Goal: Task Accomplishment & Management: Manage account settings

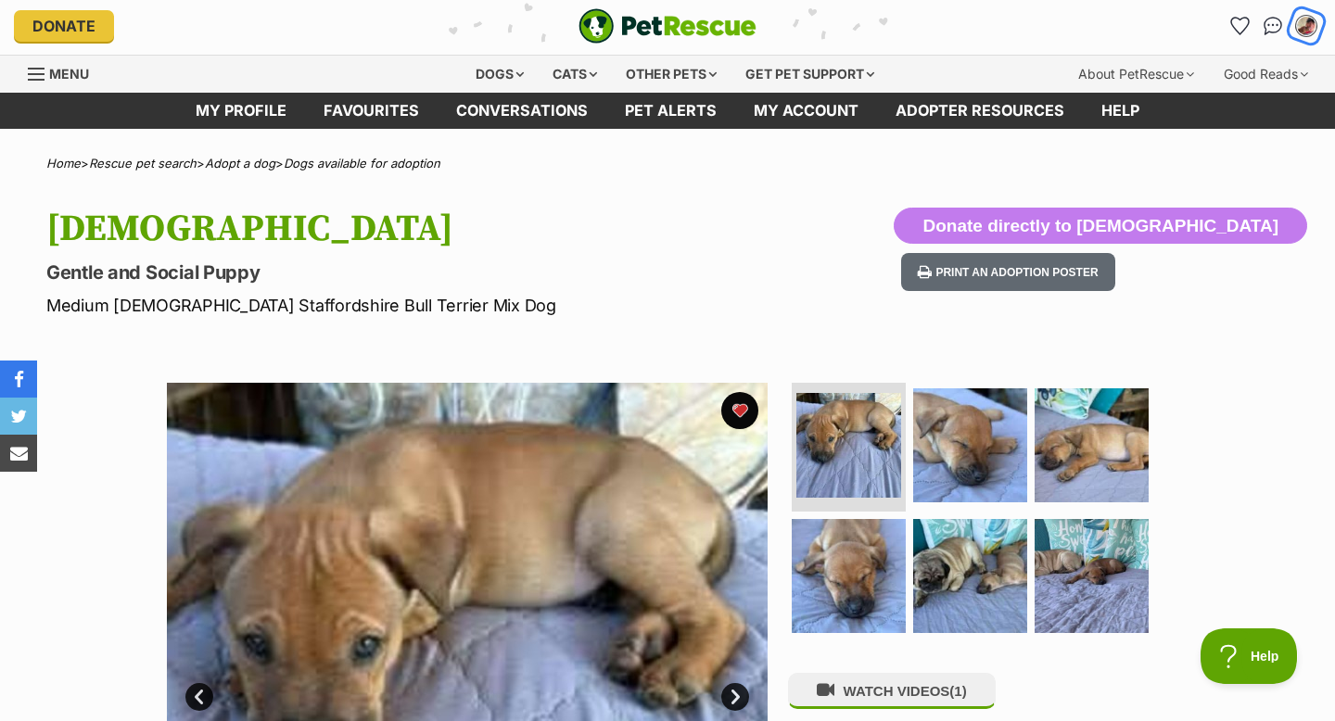
click at [1309, 31] on img "My account" at bounding box center [1306, 26] width 24 height 24
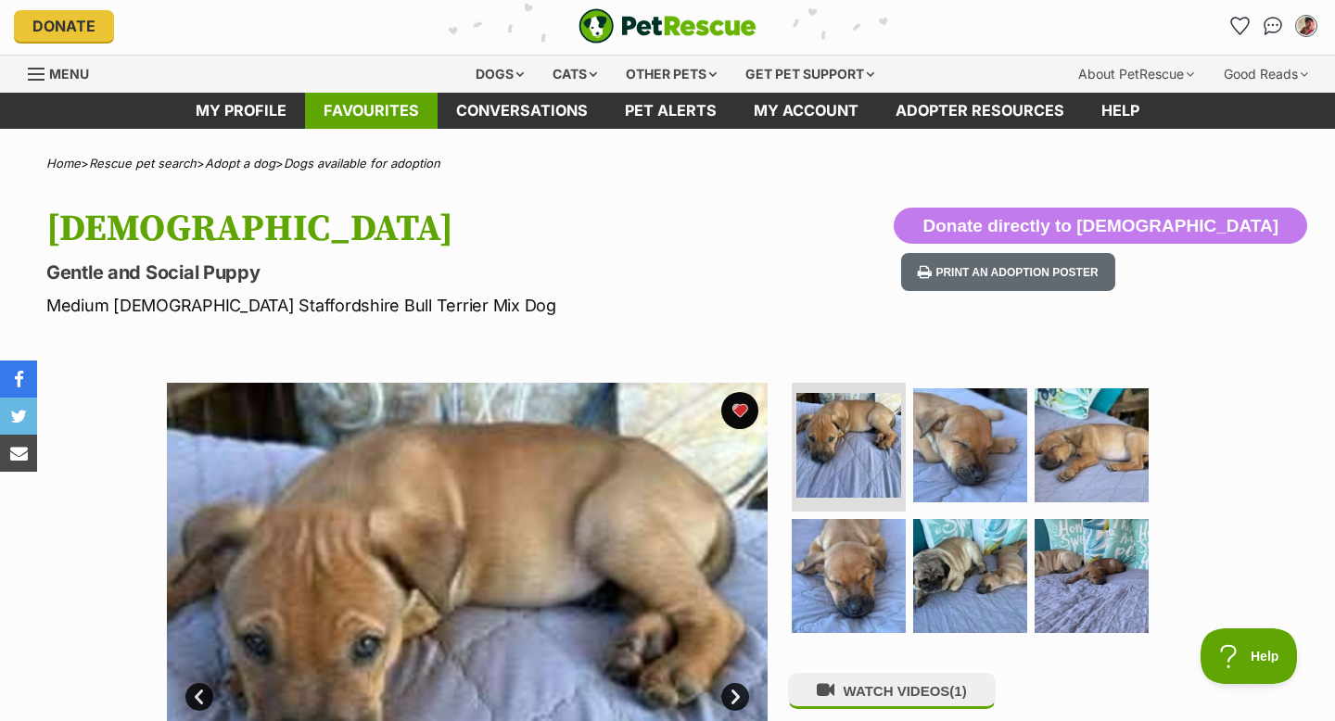
click at [364, 107] on link "Favourites" at bounding box center [371, 111] width 133 height 36
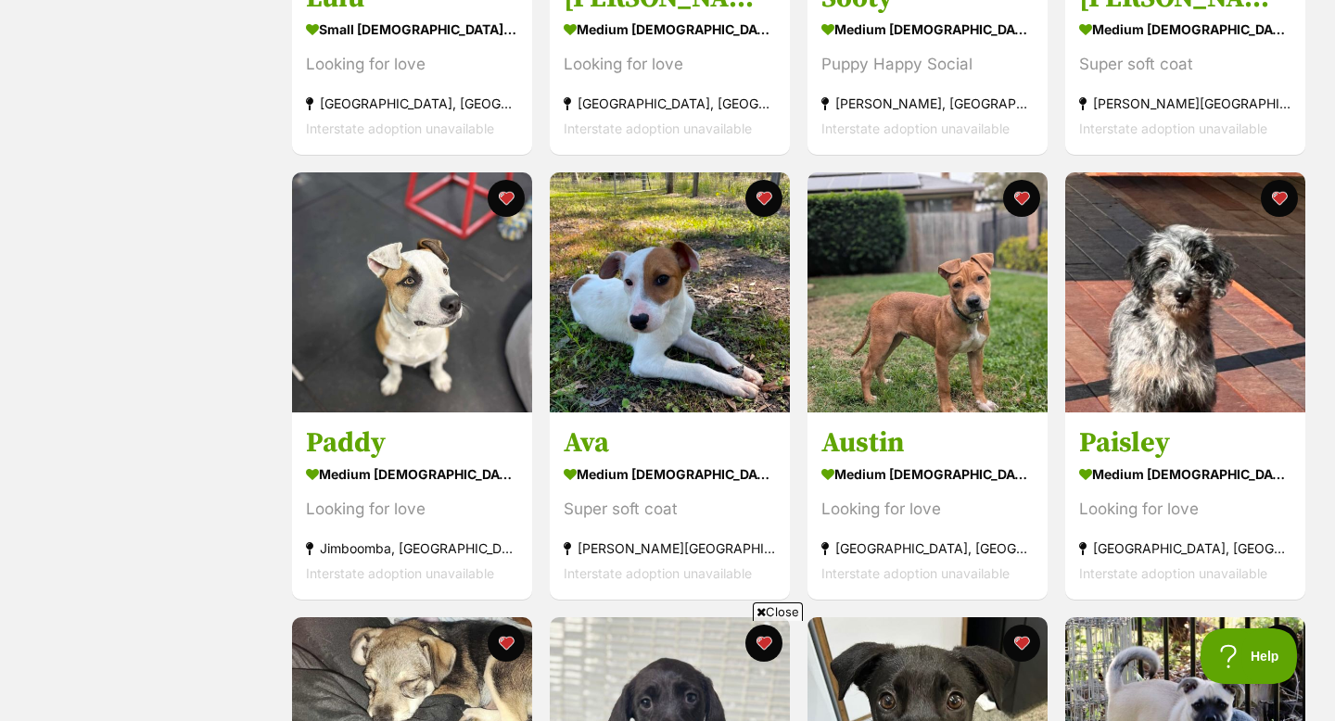
scroll to position [1130, 0]
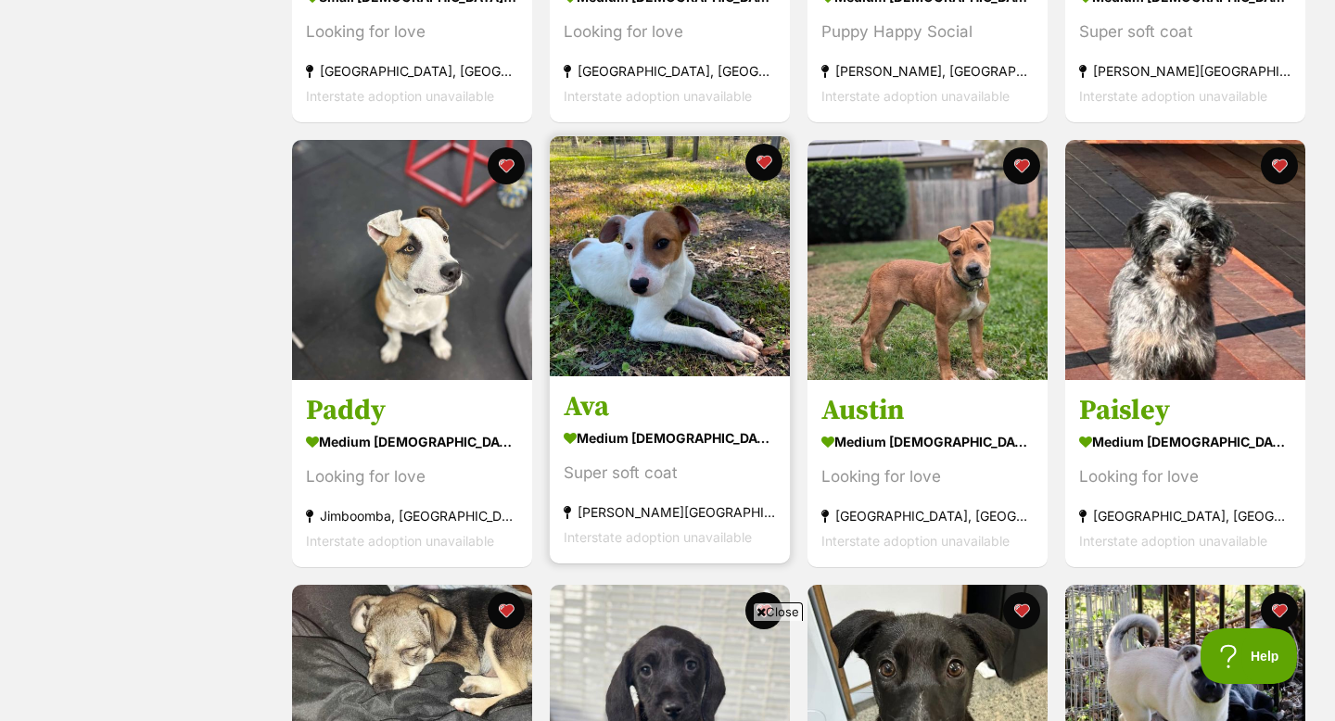
click at [626, 269] on img at bounding box center [670, 256] width 240 height 240
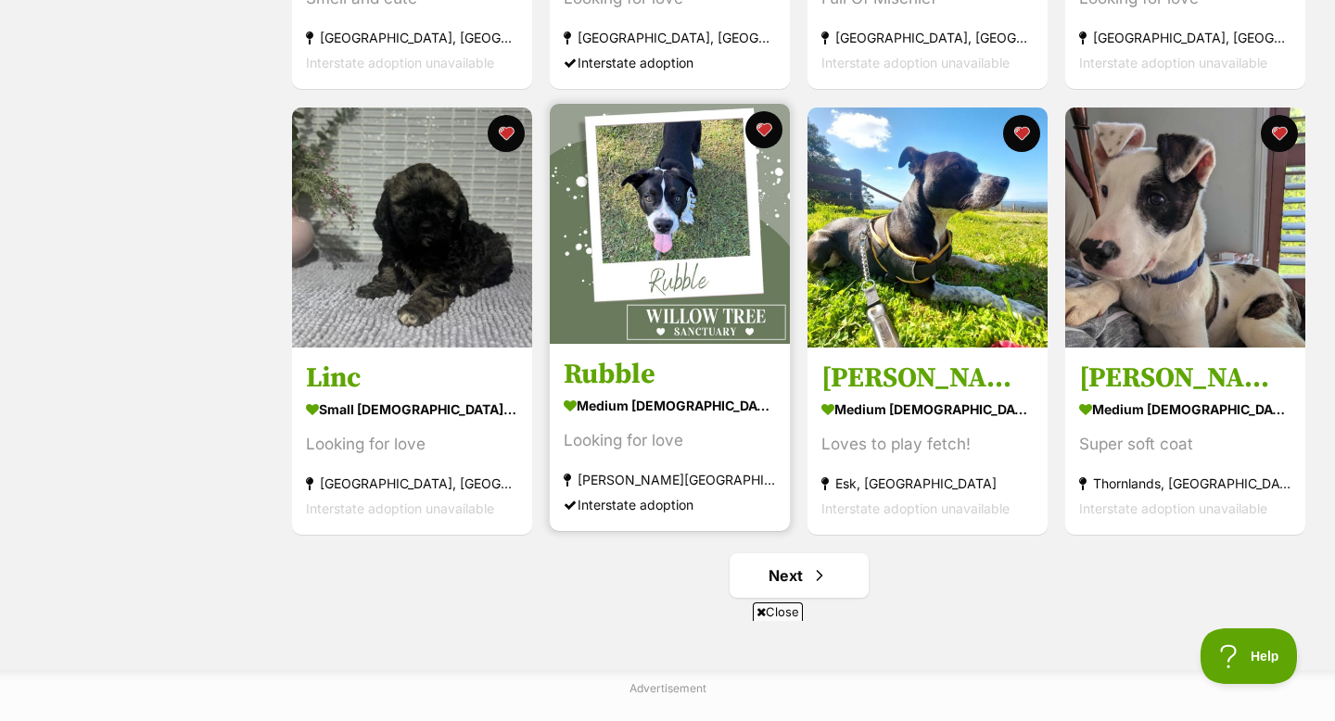
scroll to position [2070, 0]
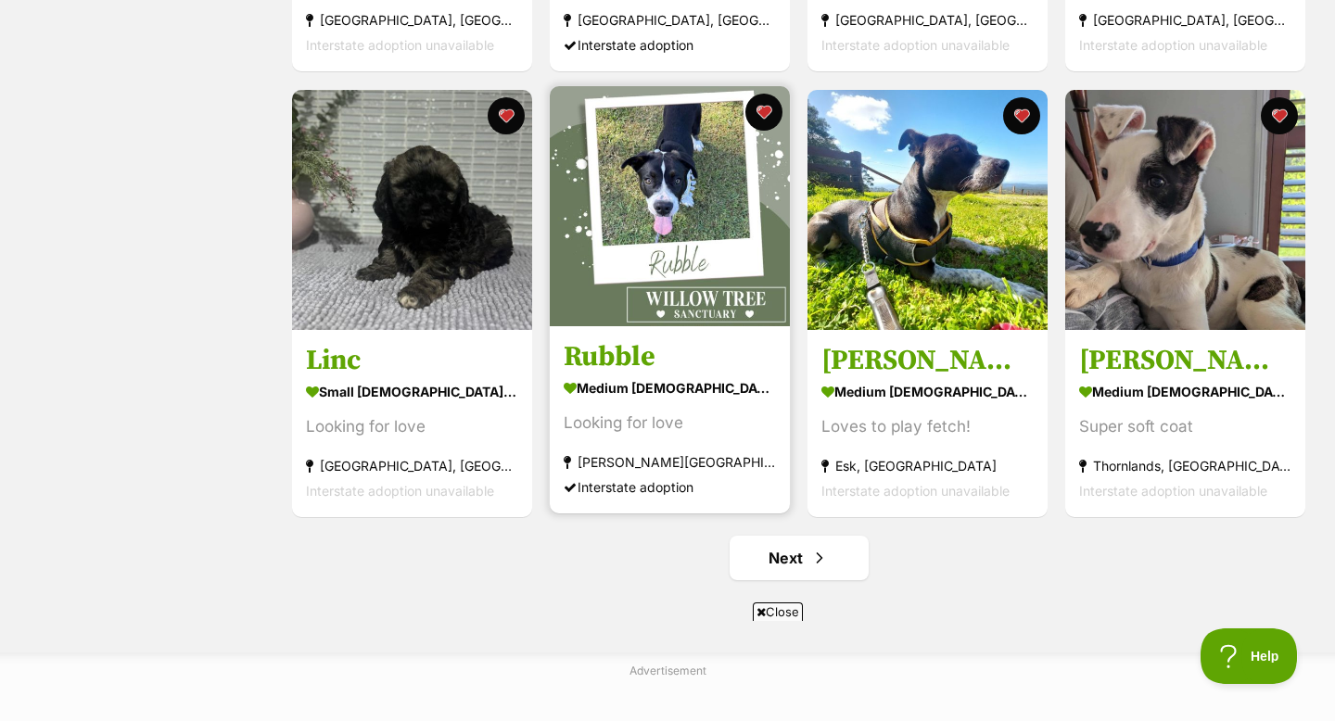
click at [668, 393] on div "medium male Dog" at bounding box center [669, 387] width 212 height 27
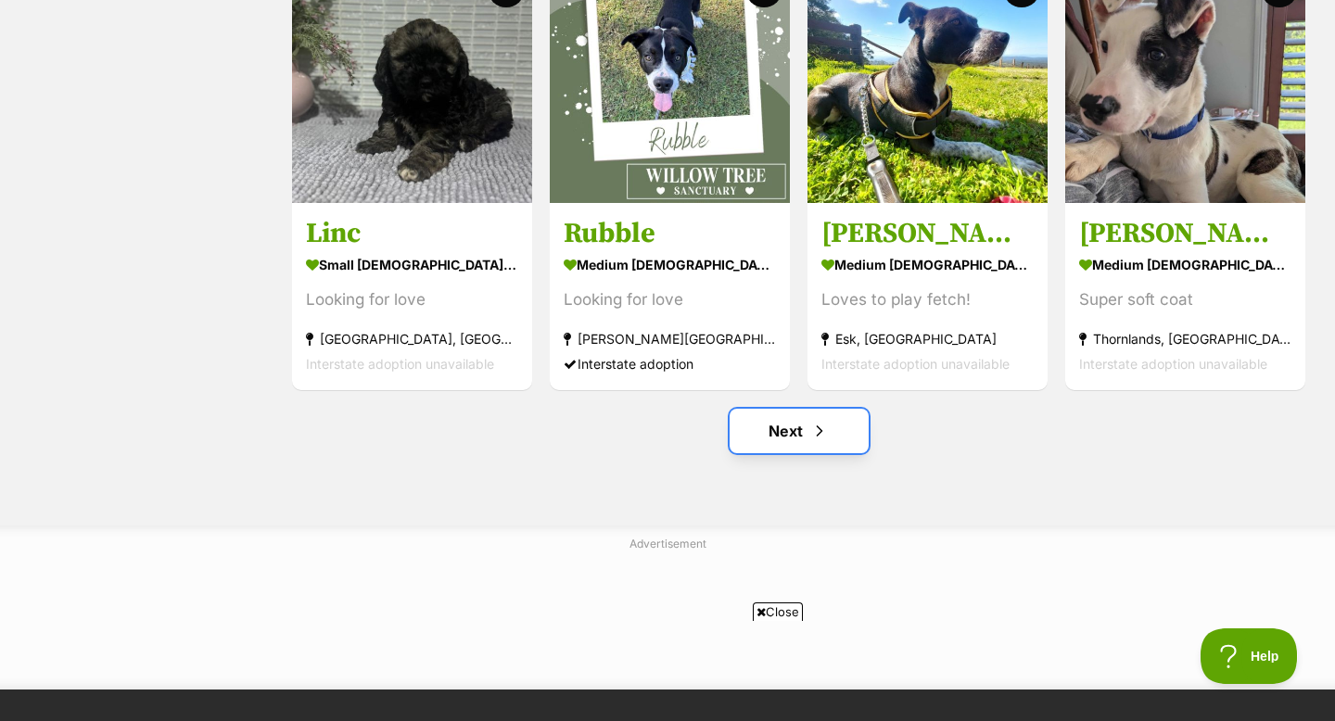
click at [749, 418] on link "Next" at bounding box center [798, 431] width 139 height 44
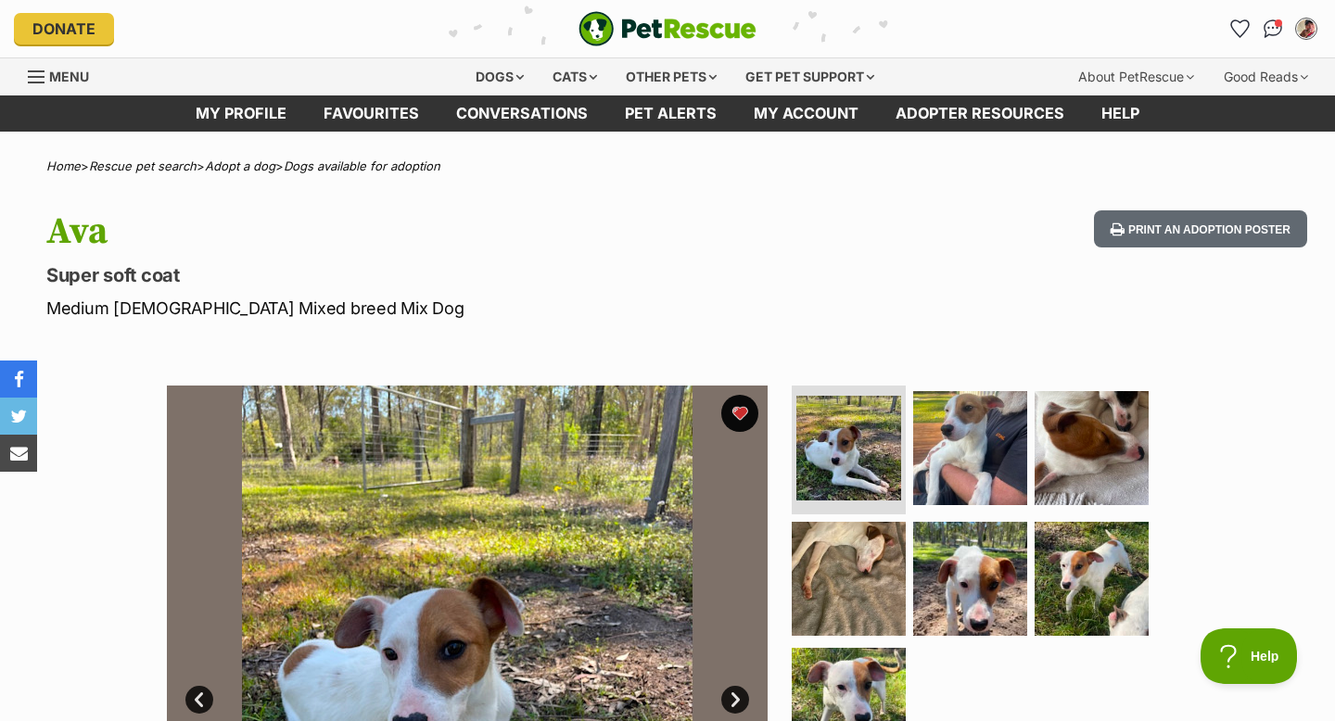
scroll to position [120, 0]
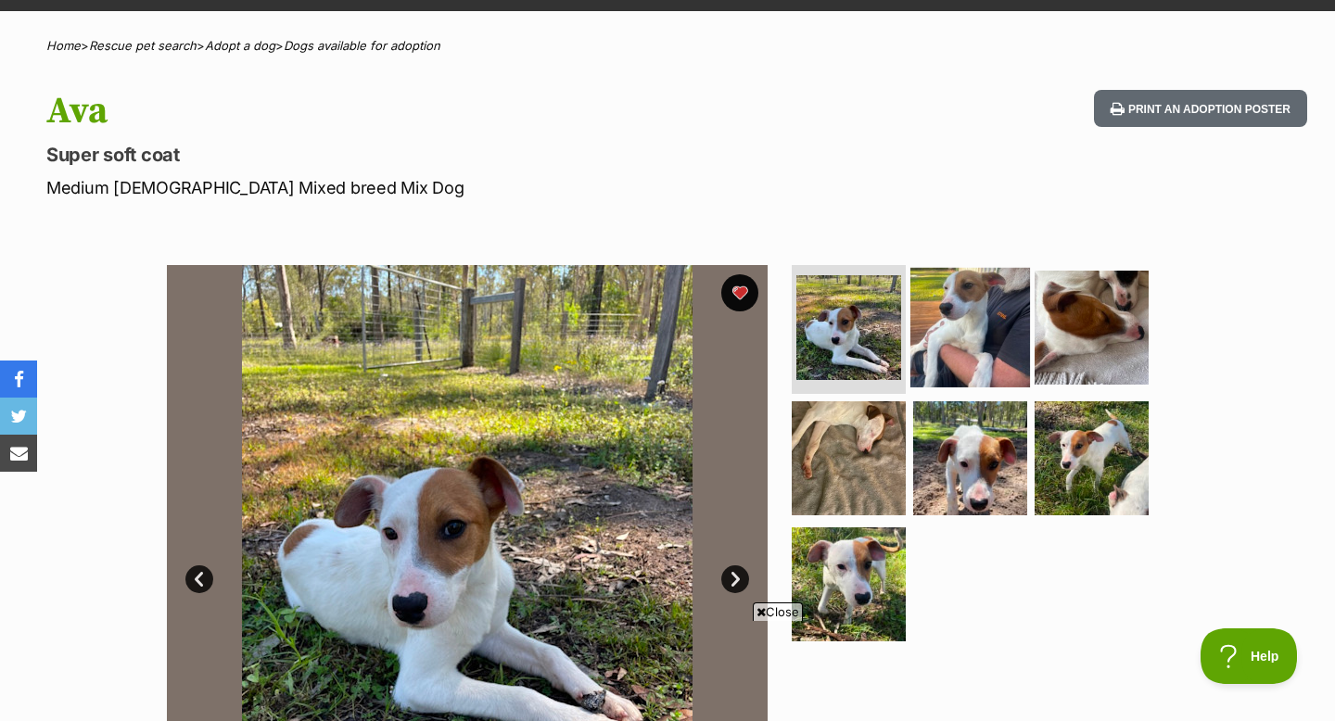
click at [946, 323] on img at bounding box center [970, 327] width 120 height 120
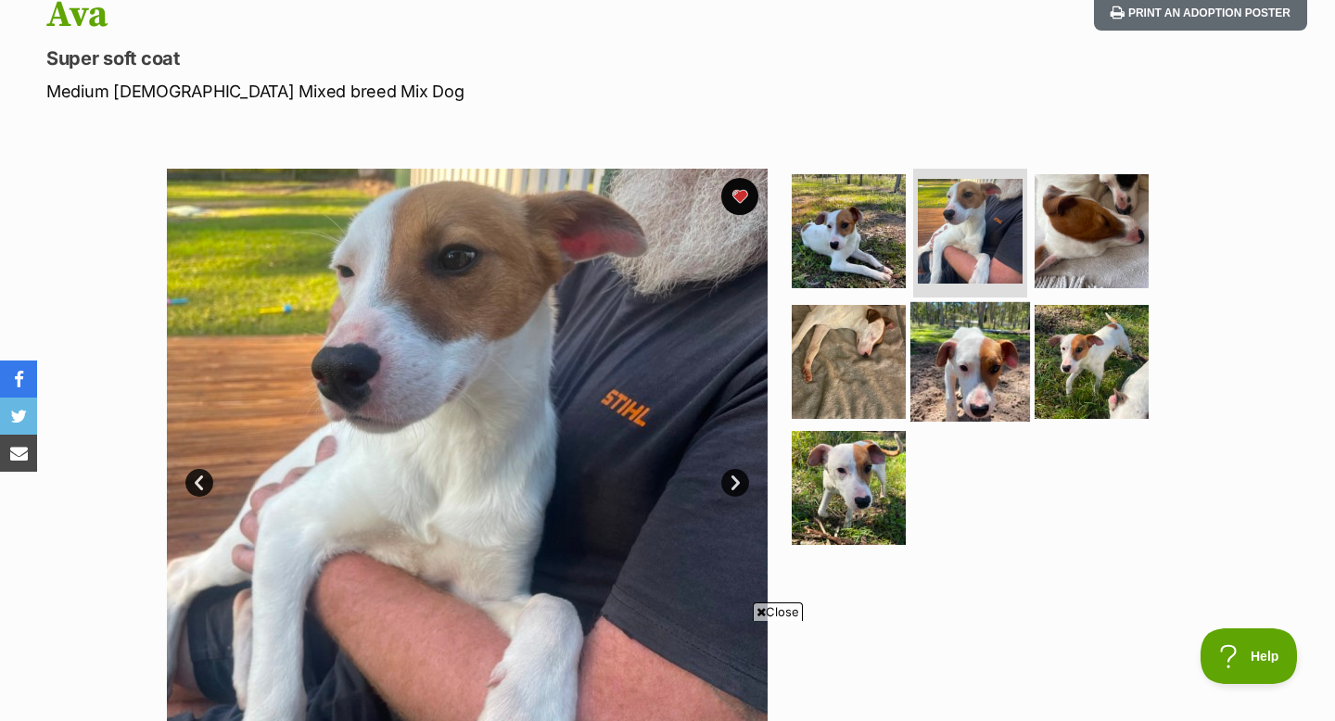
scroll to position [0, 0]
click at [918, 379] on img at bounding box center [970, 362] width 120 height 120
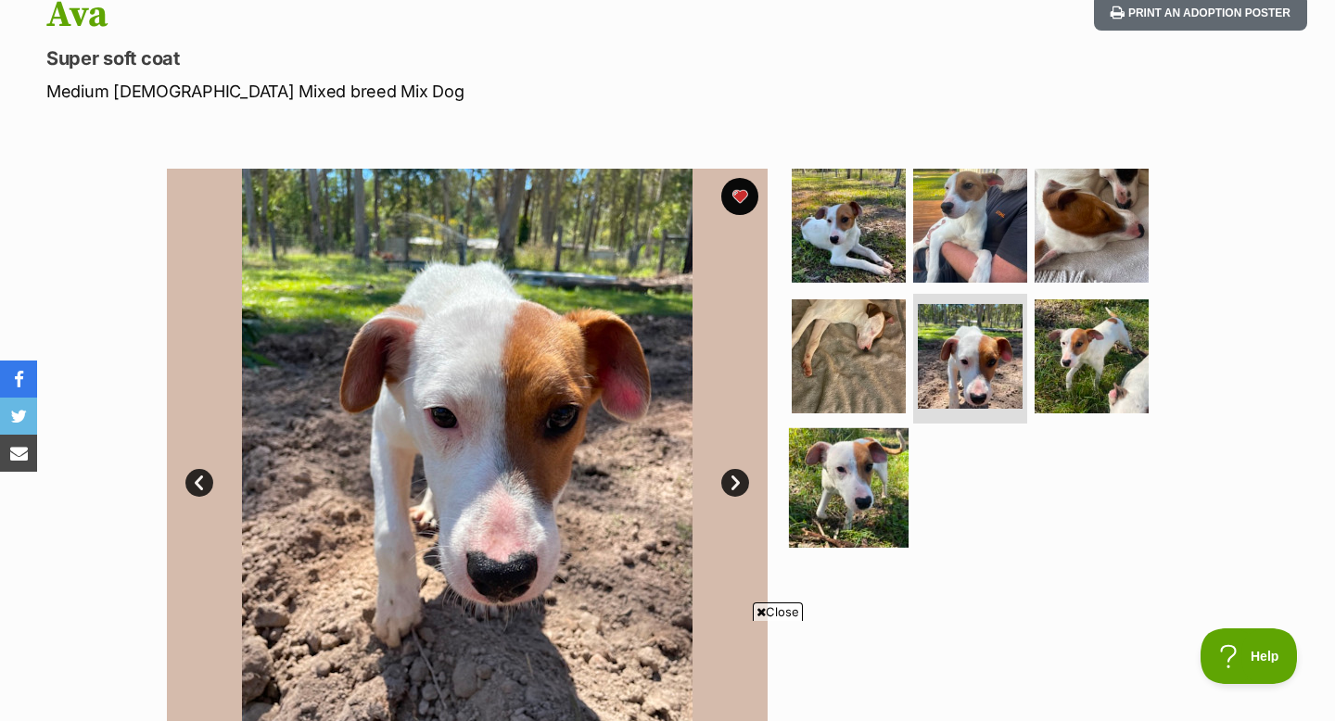
click at [878, 438] on img at bounding box center [849, 488] width 120 height 120
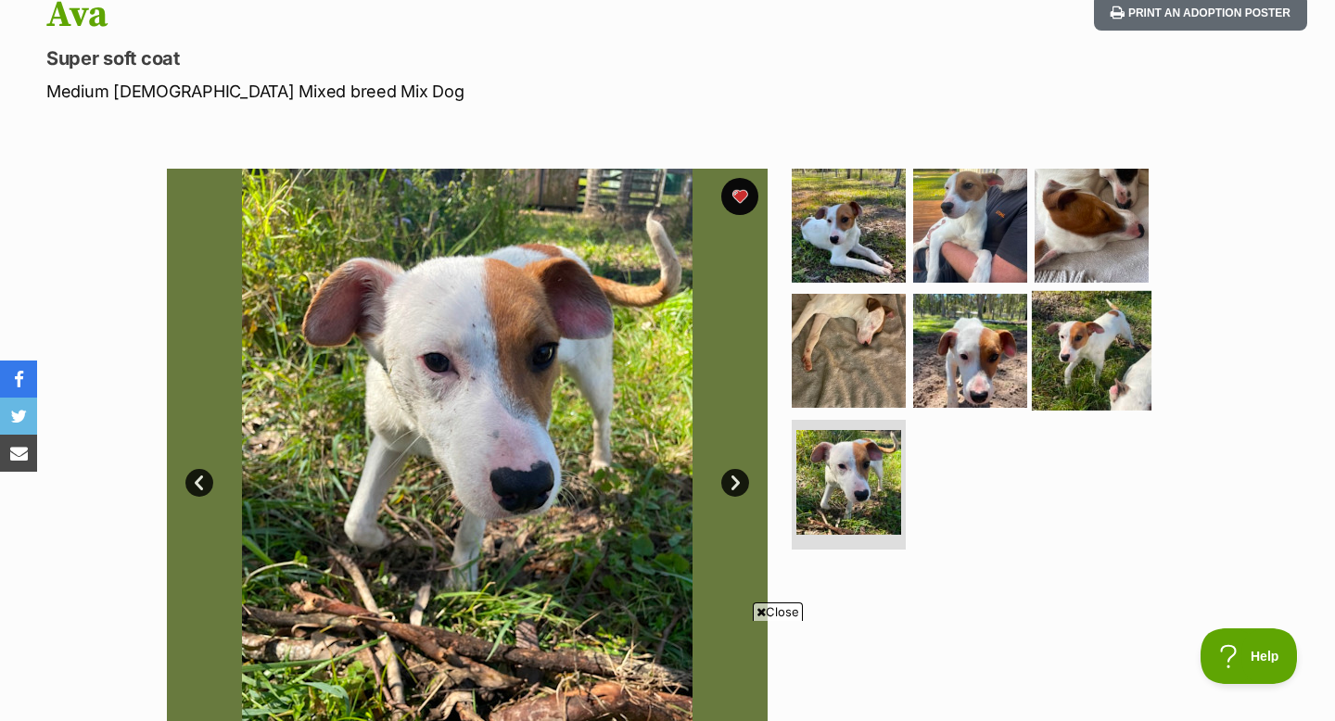
click at [1093, 324] on img at bounding box center [1092, 351] width 120 height 120
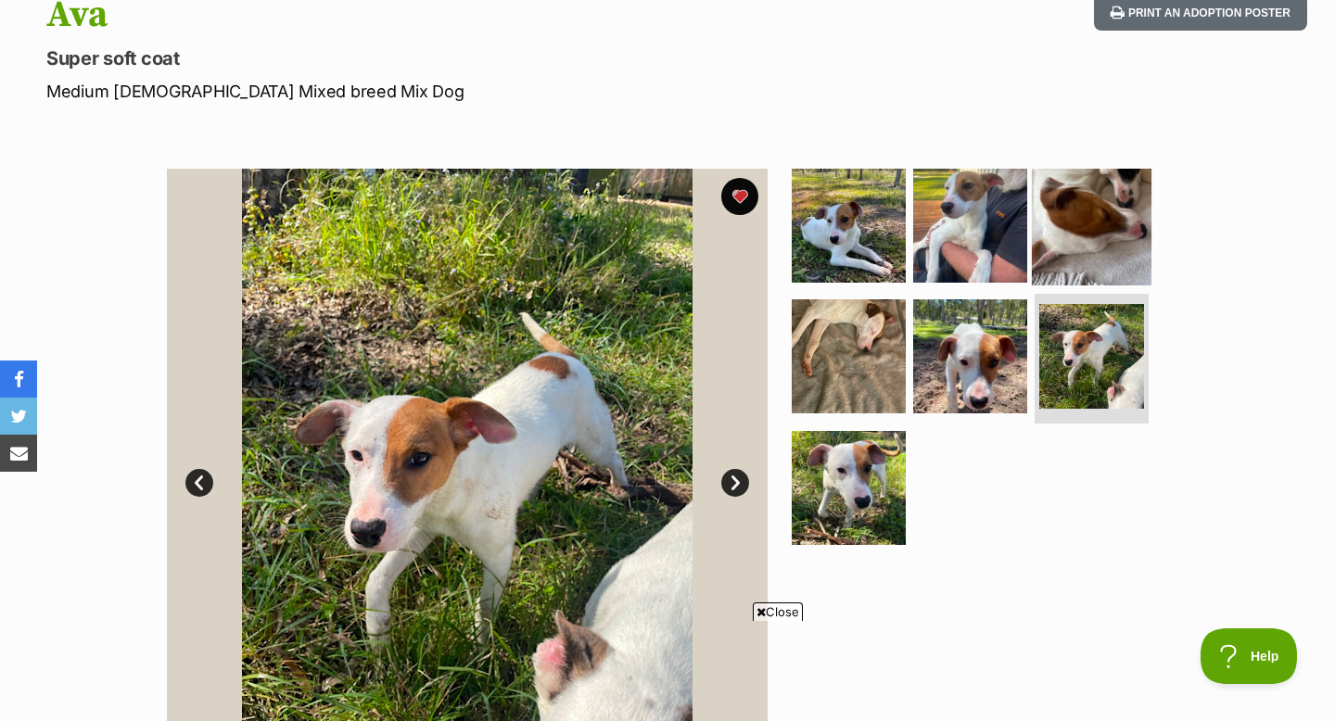
click at [1083, 242] on img at bounding box center [1092, 225] width 120 height 120
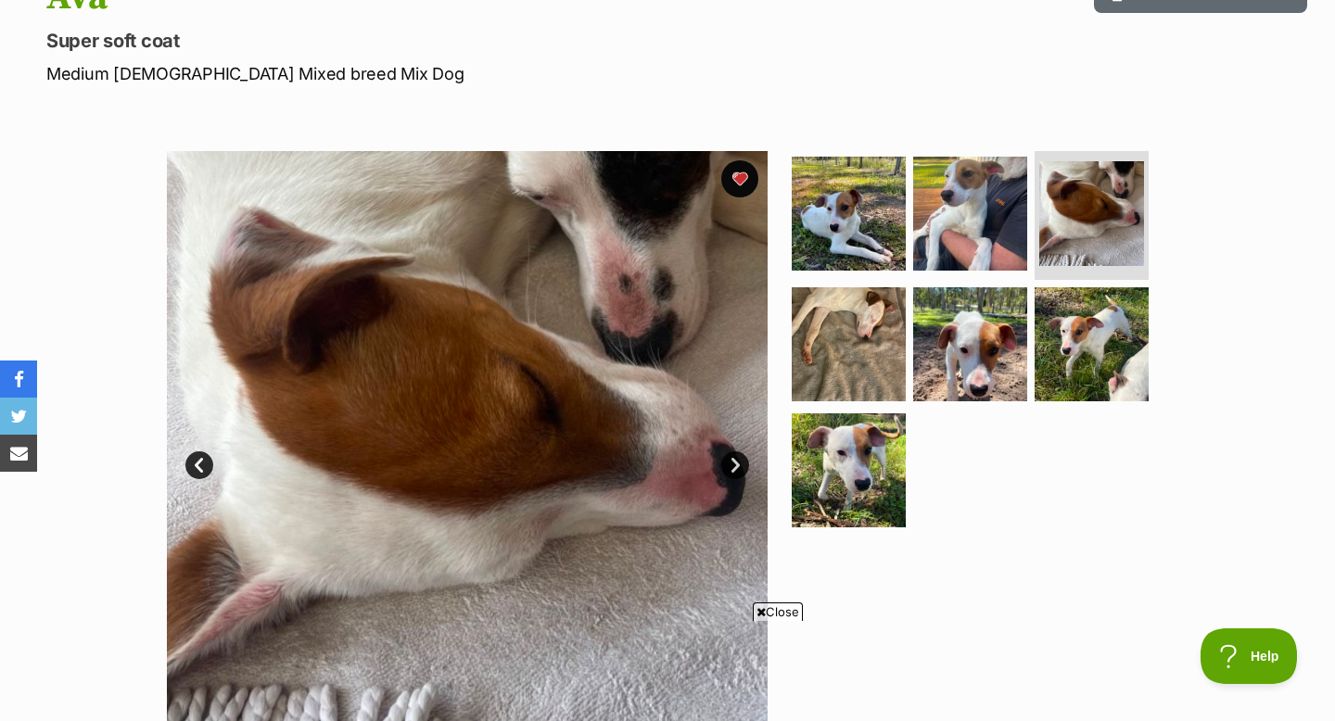
scroll to position [230, 0]
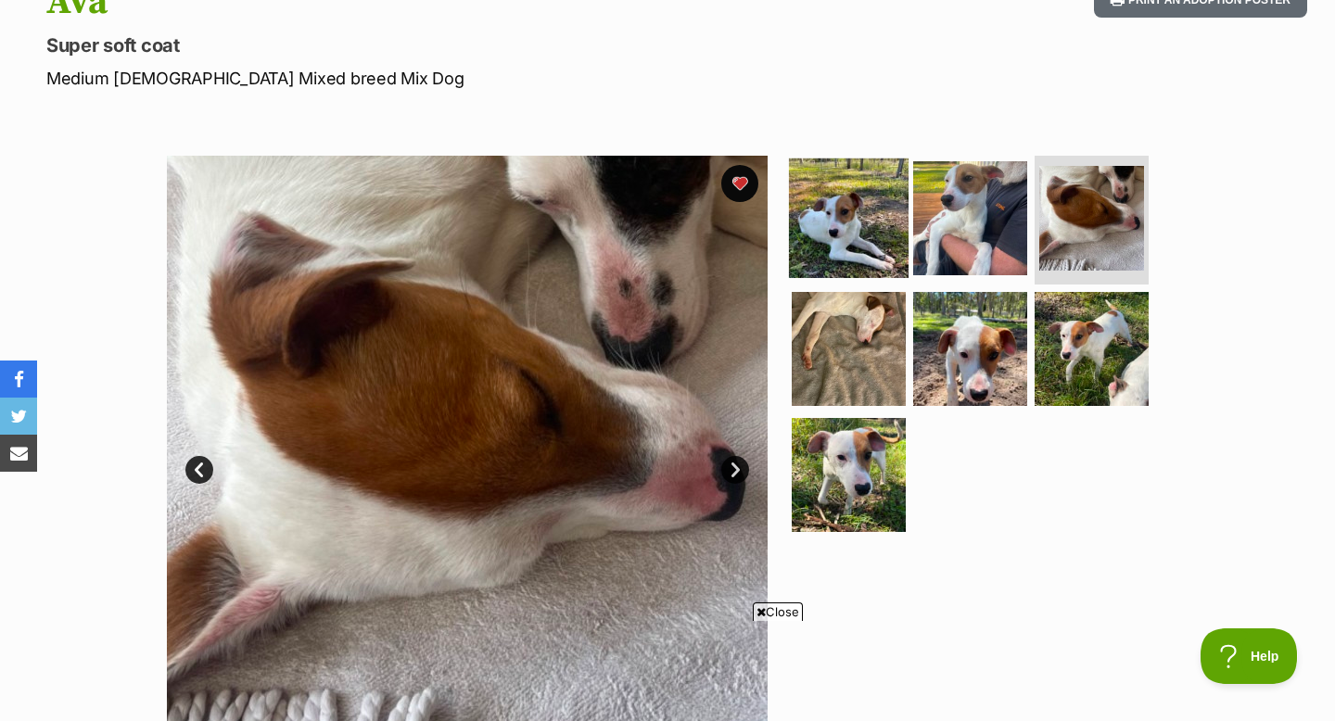
click at [857, 247] on img at bounding box center [849, 218] width 120 height 120
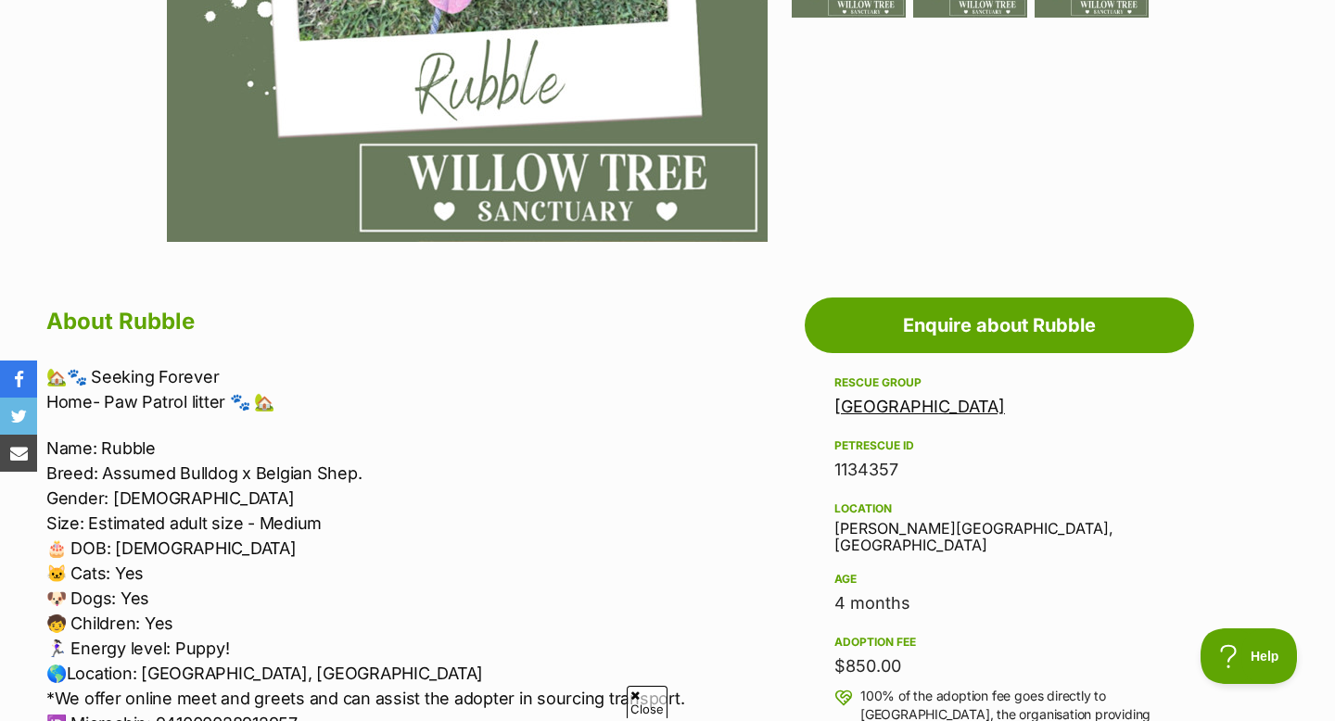
scroll to position [804, 0]
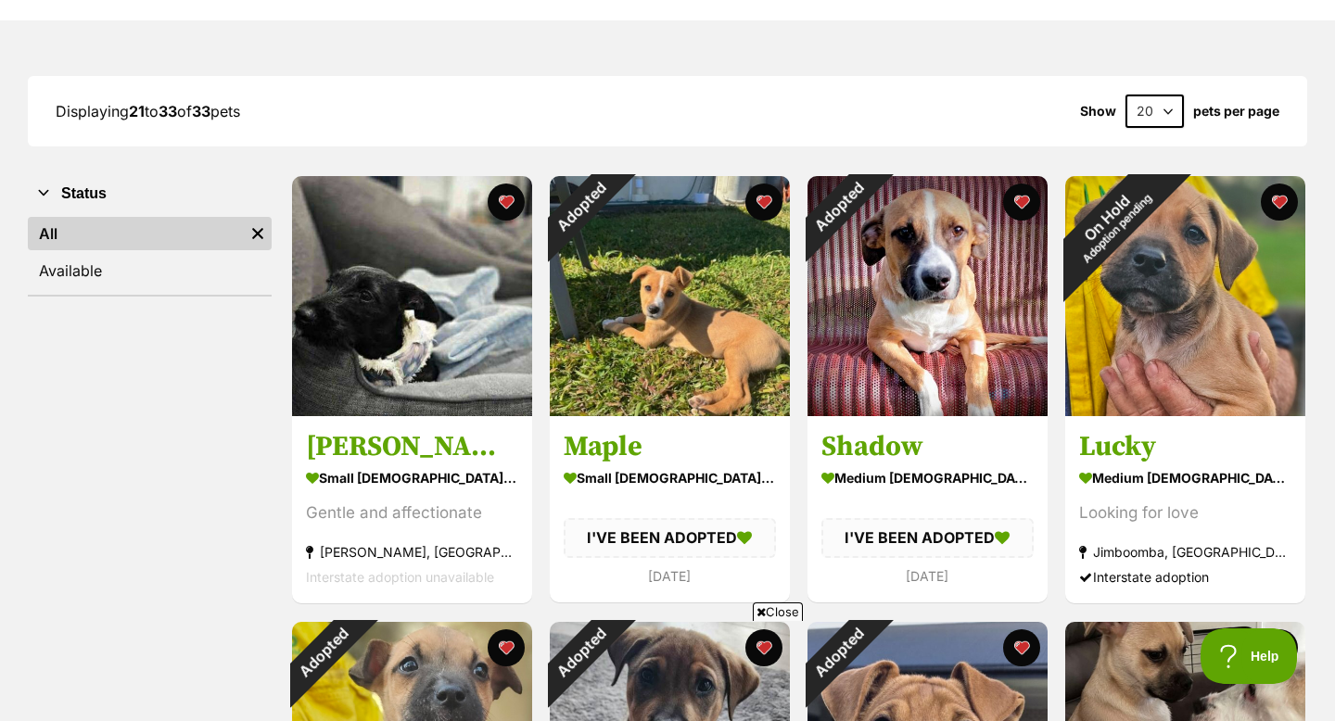
scroll to position [201, 0]
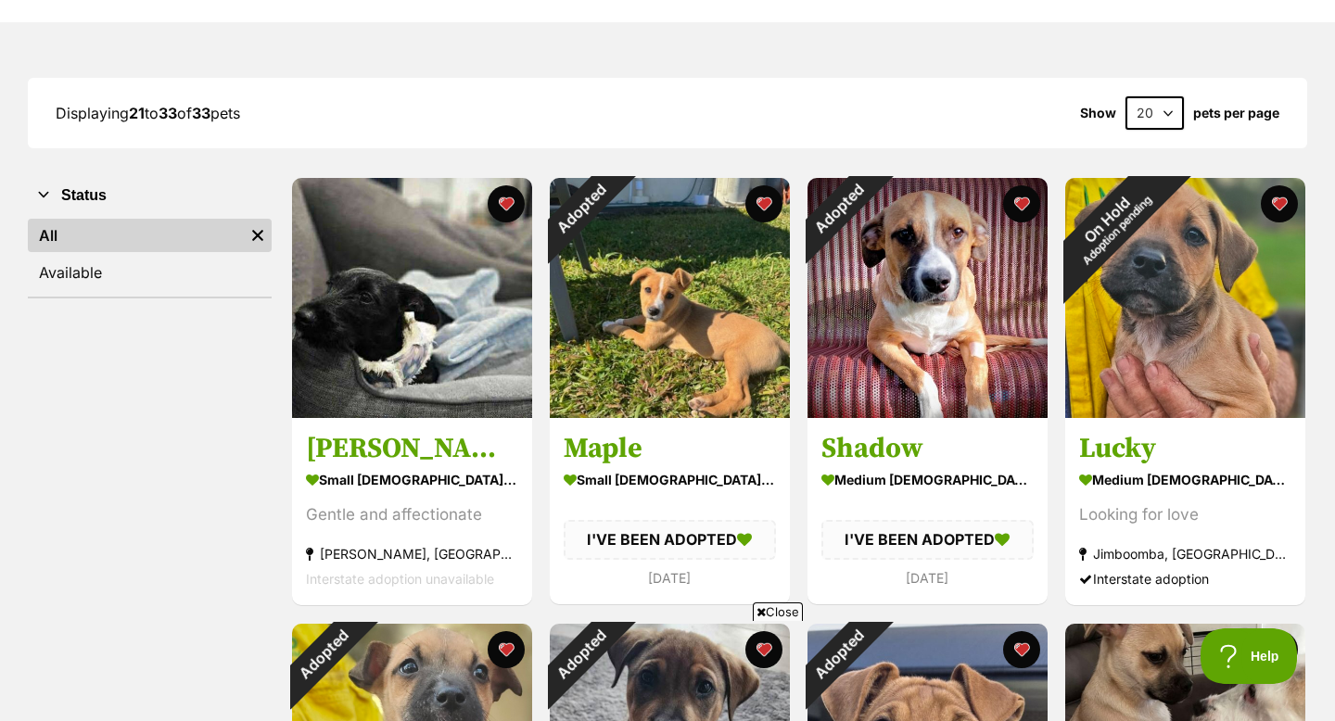
click at [749, 418] on link "Maple small female Dog I'VE BEEN ADOPTED 25 days ago" at bounding box center [670, 511] width 240 height 186
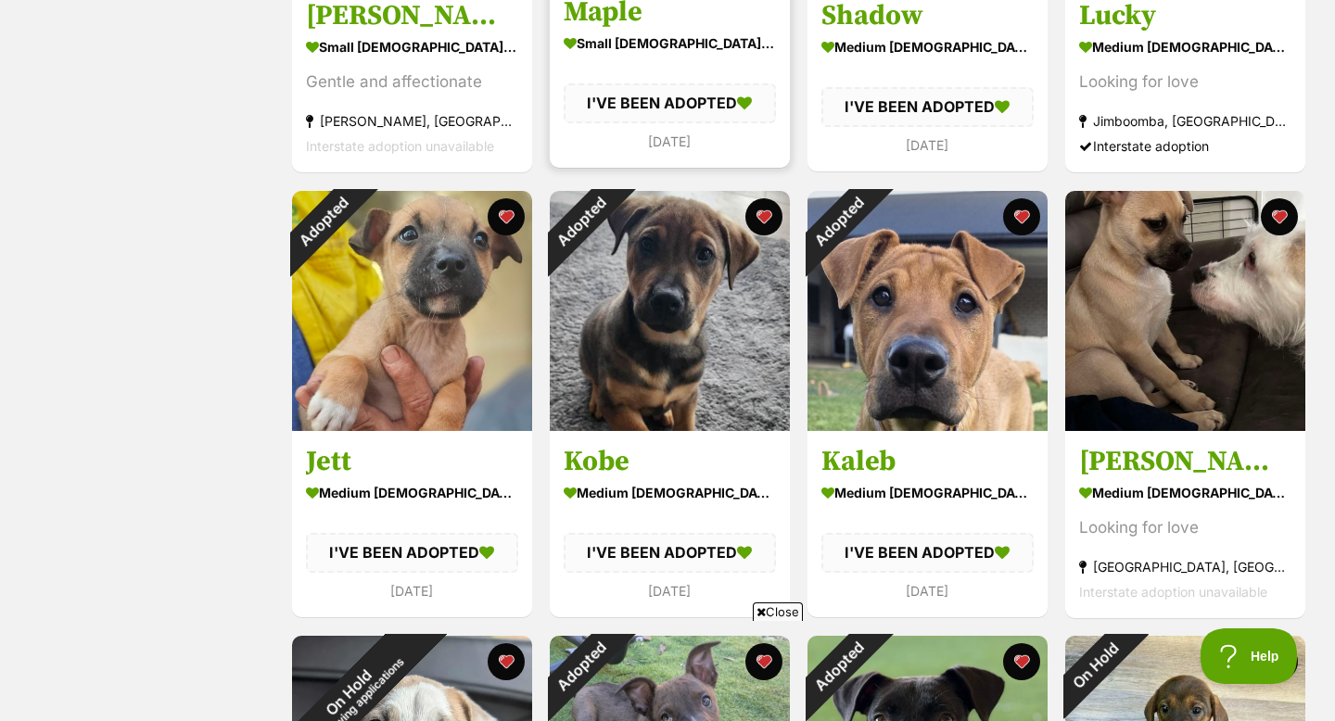
scroll to position [632, 0]
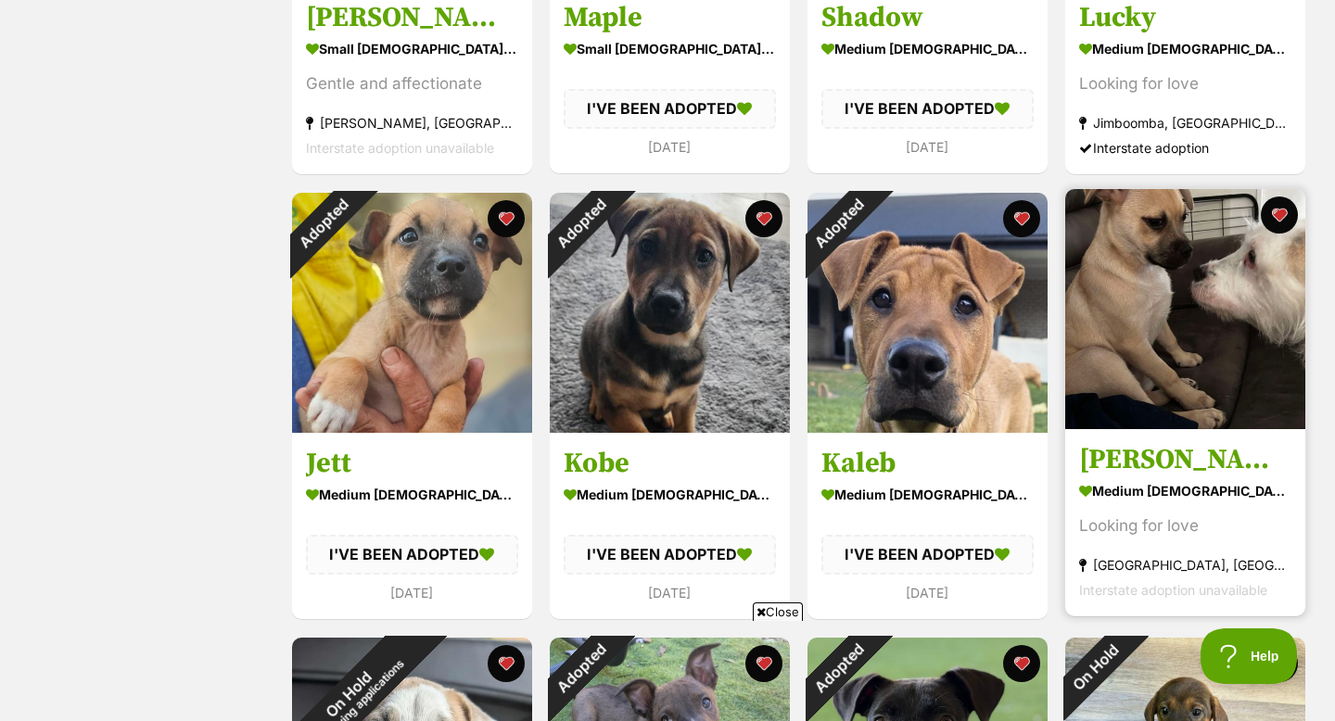
click at [1231, 409] on img at bounding box center [1185, 309] width 240 height 240
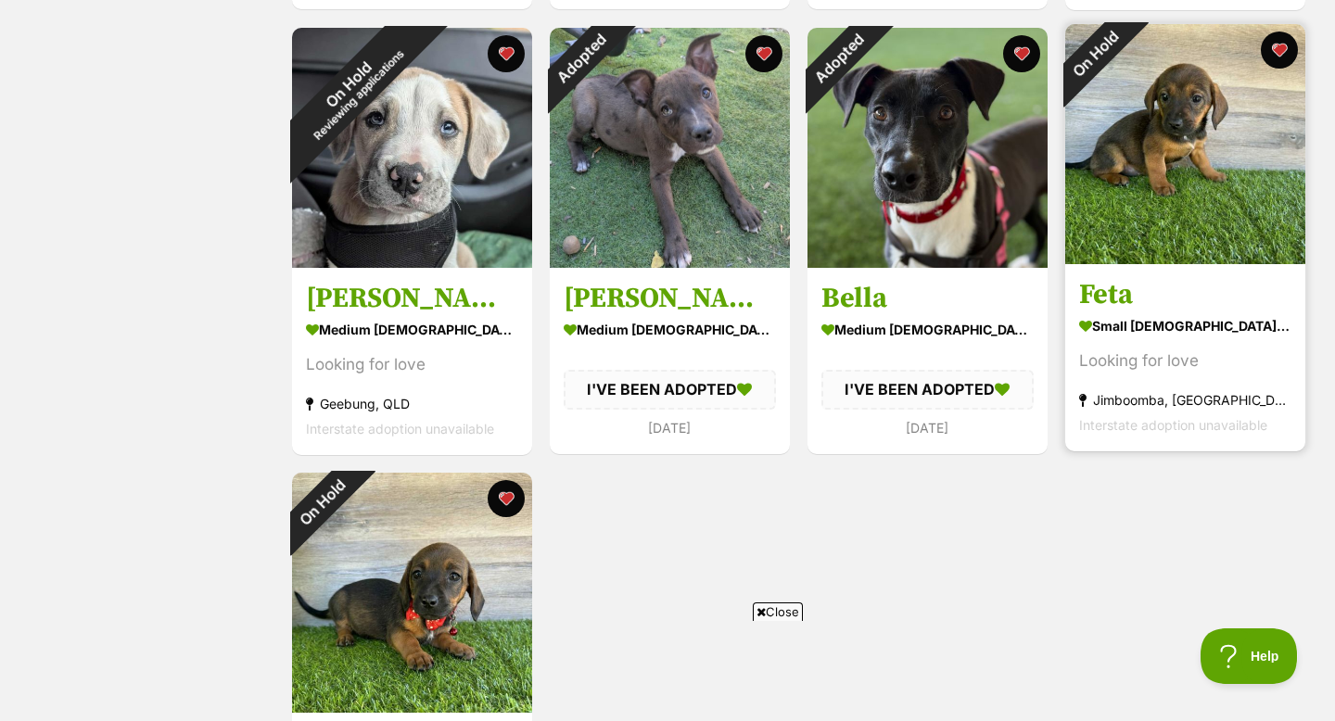
scroll to position [1209, 0]
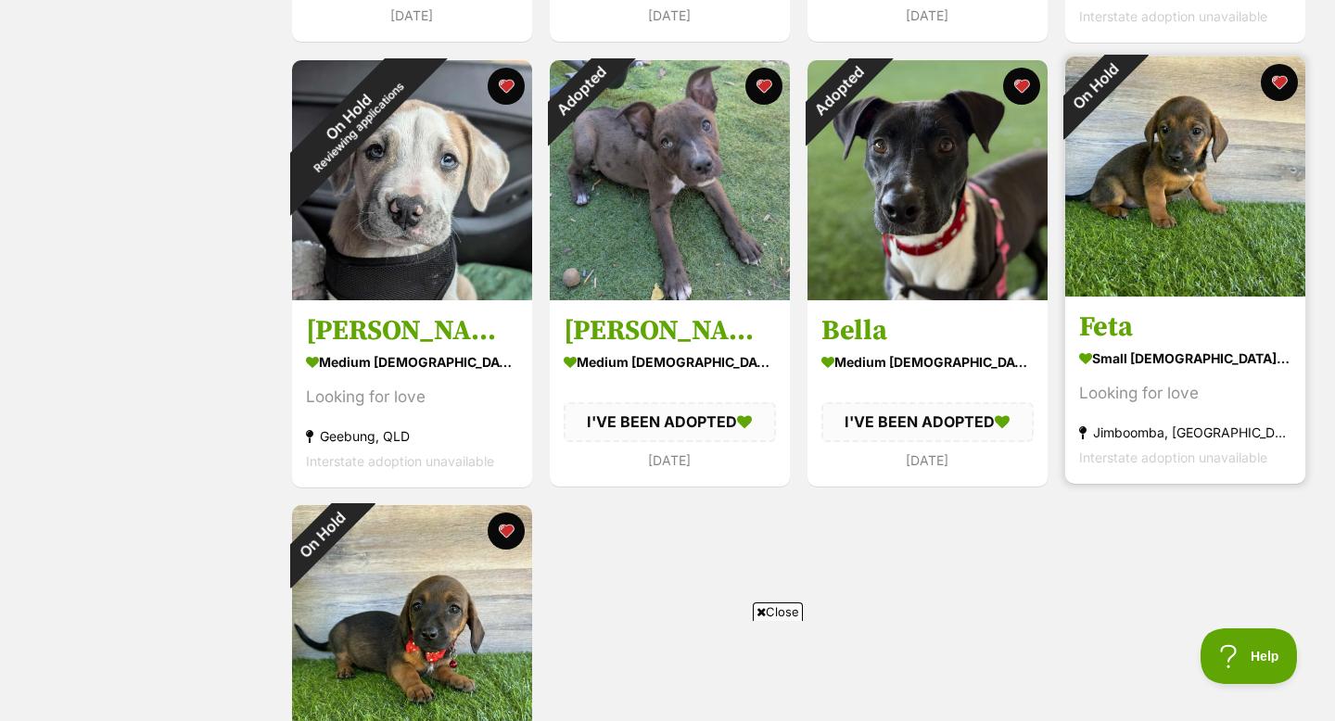
click at [1146, 158] on img at bounding box center [1185, 177] width 240 height 240
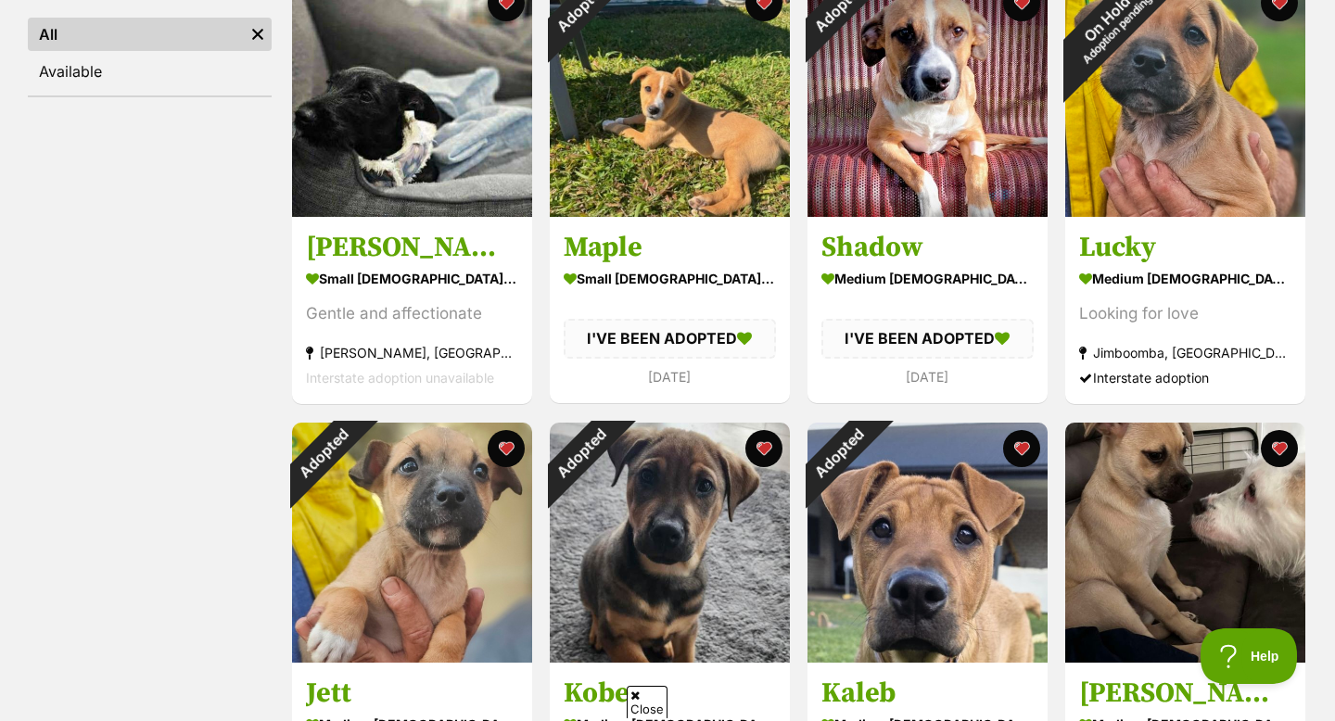
scroll to position [448, 0]
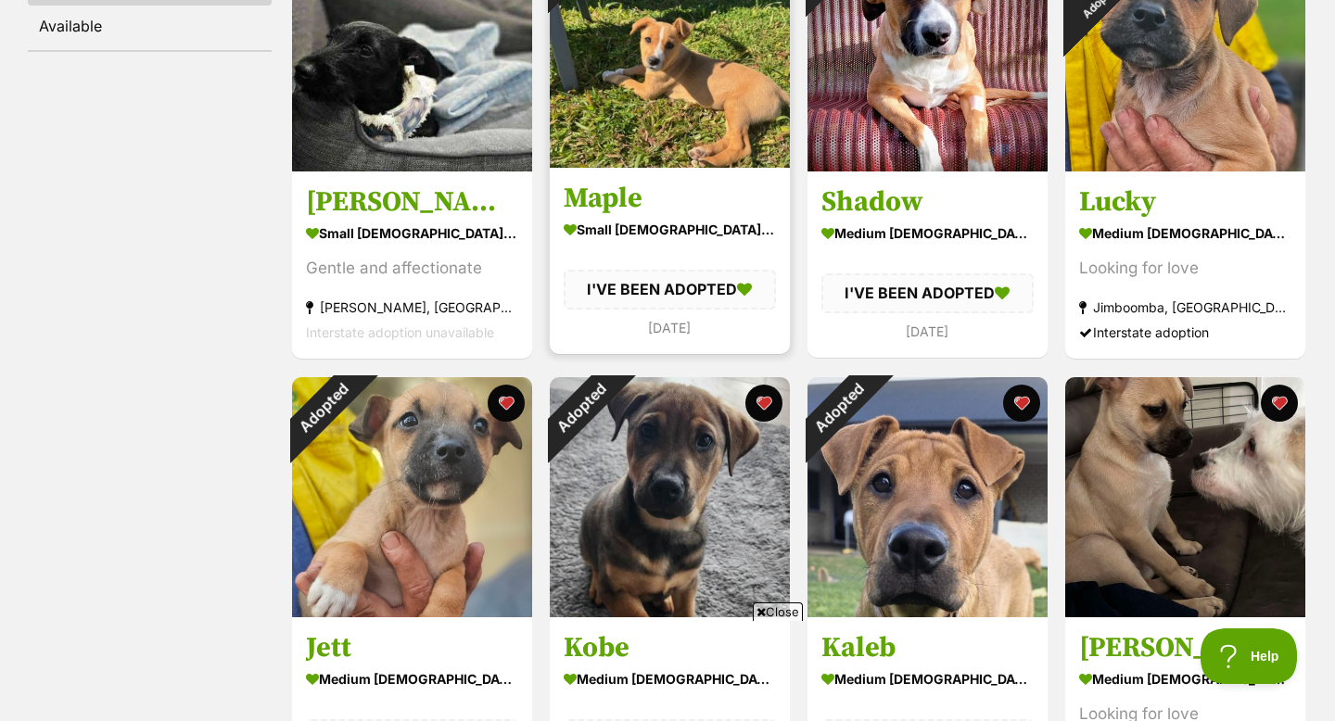
click at [637, 97] on img at bounding box center [670, 48] width 240 height 240
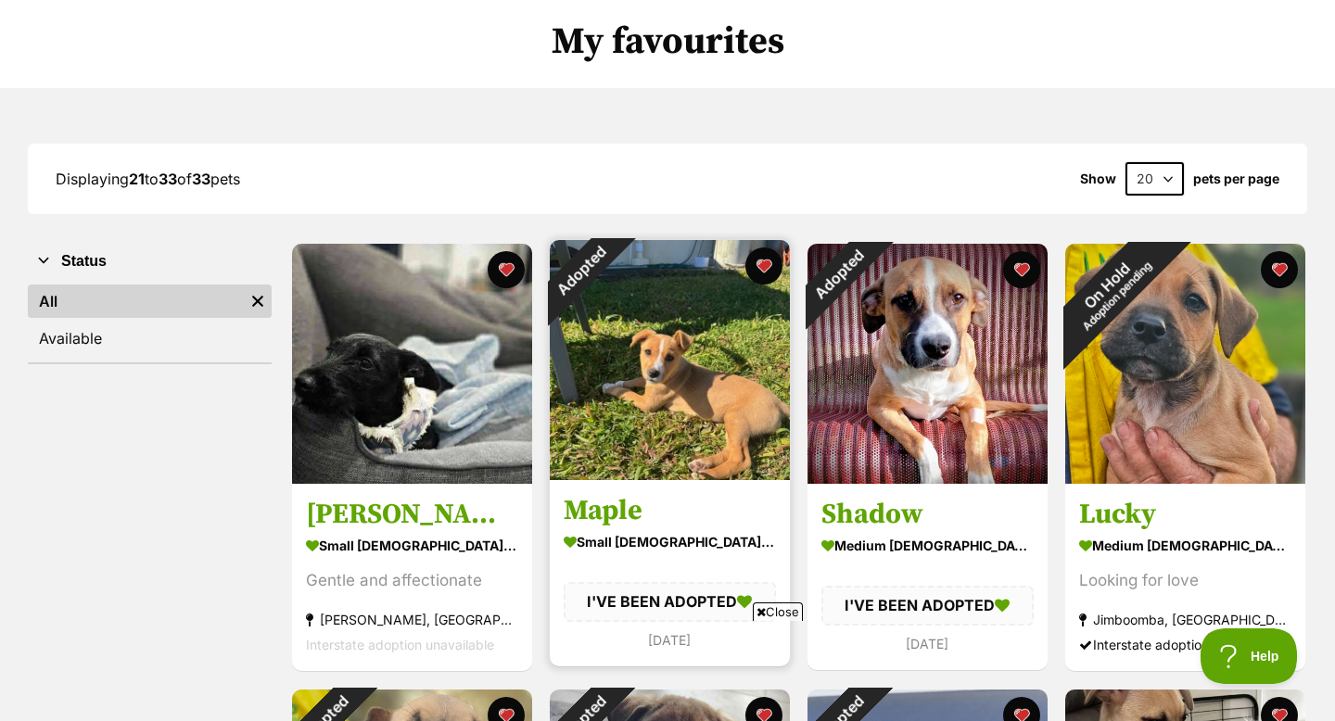
scroll to position [0, 0]
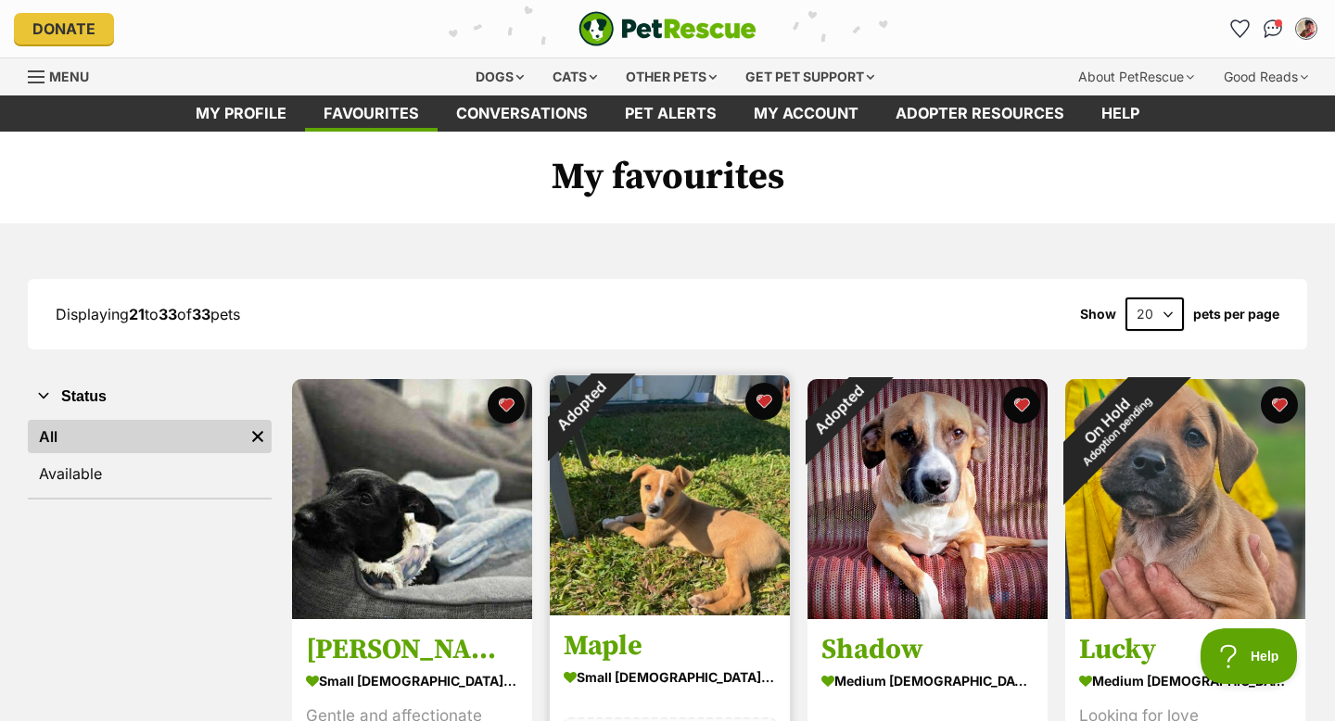
click at [672, 446] on img at bounding box center [670, 495] width 240 height 240
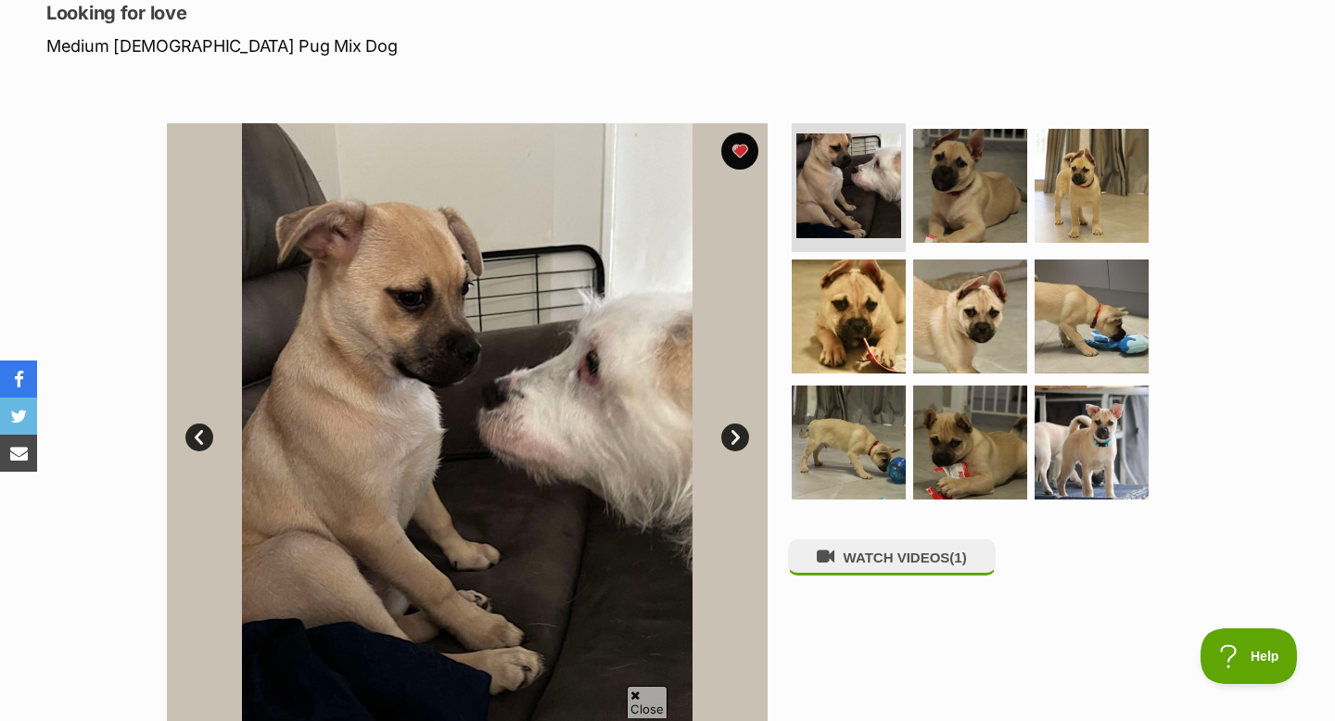
scroll to position [263, 0]
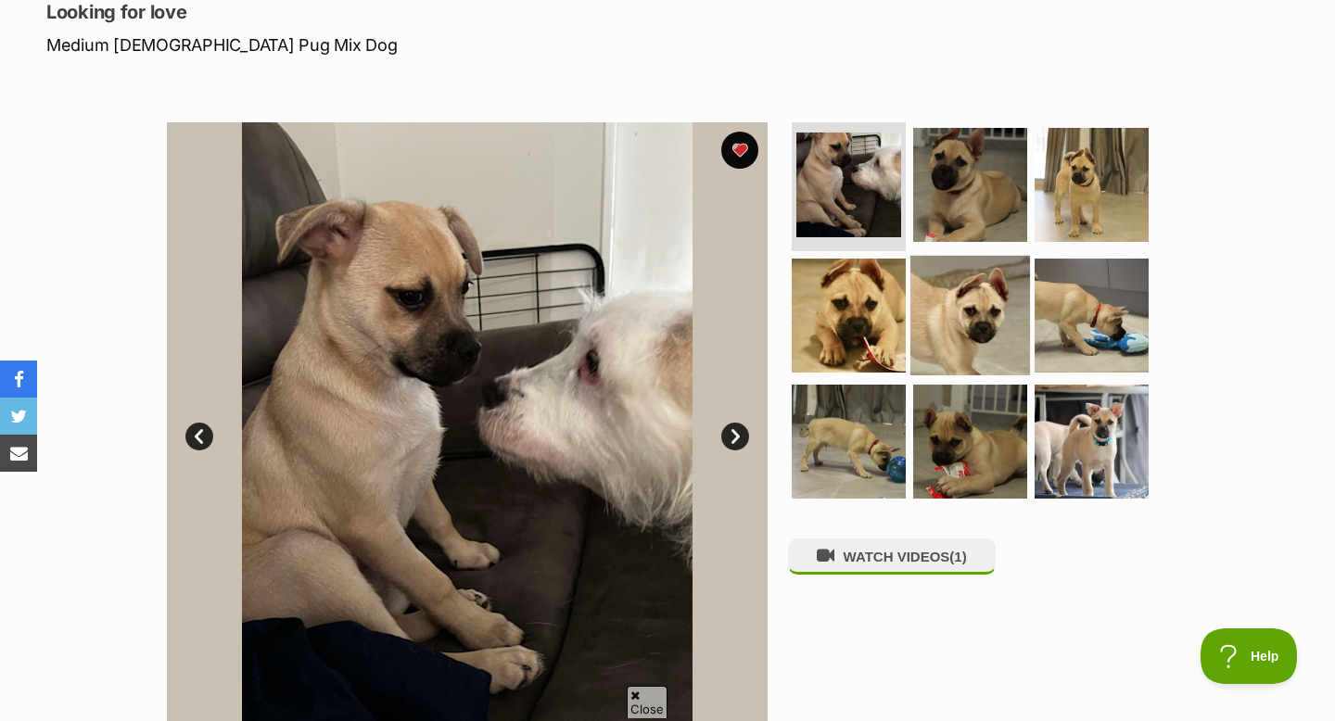
click at [951, 312] on img at bounding box center [970, 316] width 120 height 120
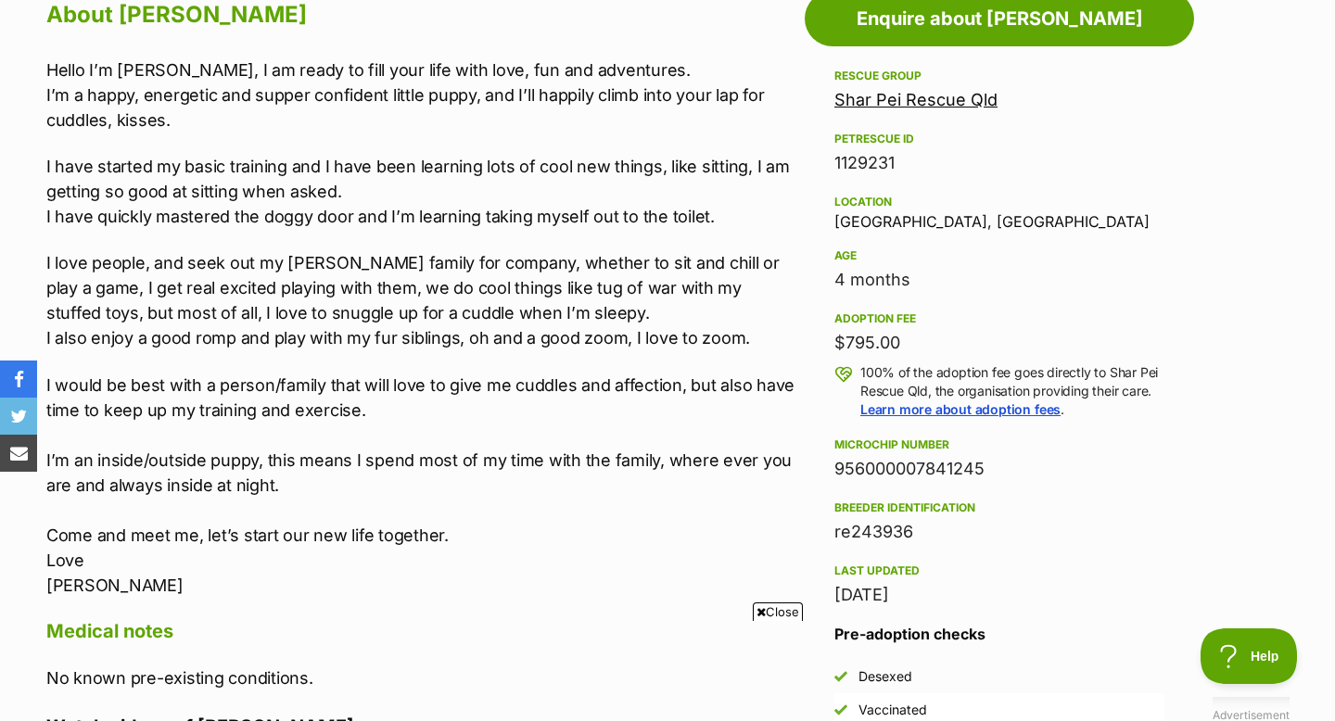
scroll to position [1083, 0]
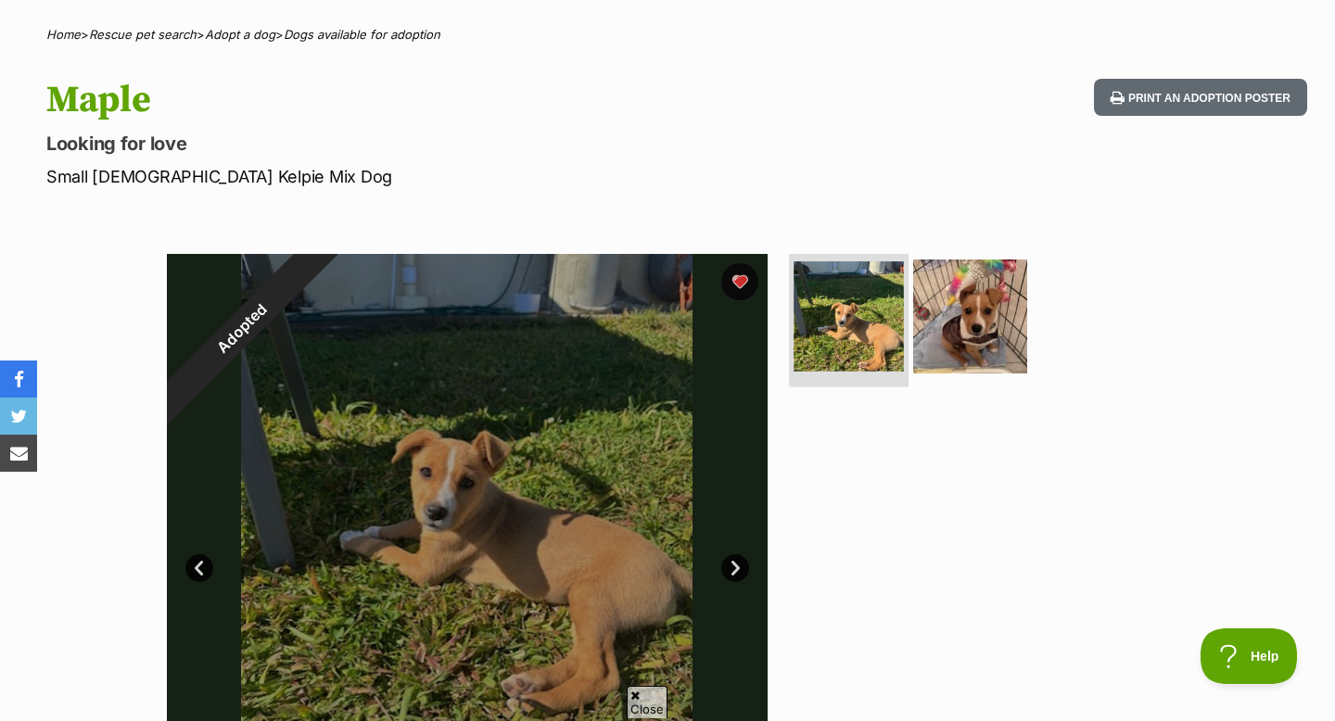
scroll to position [141, 0]
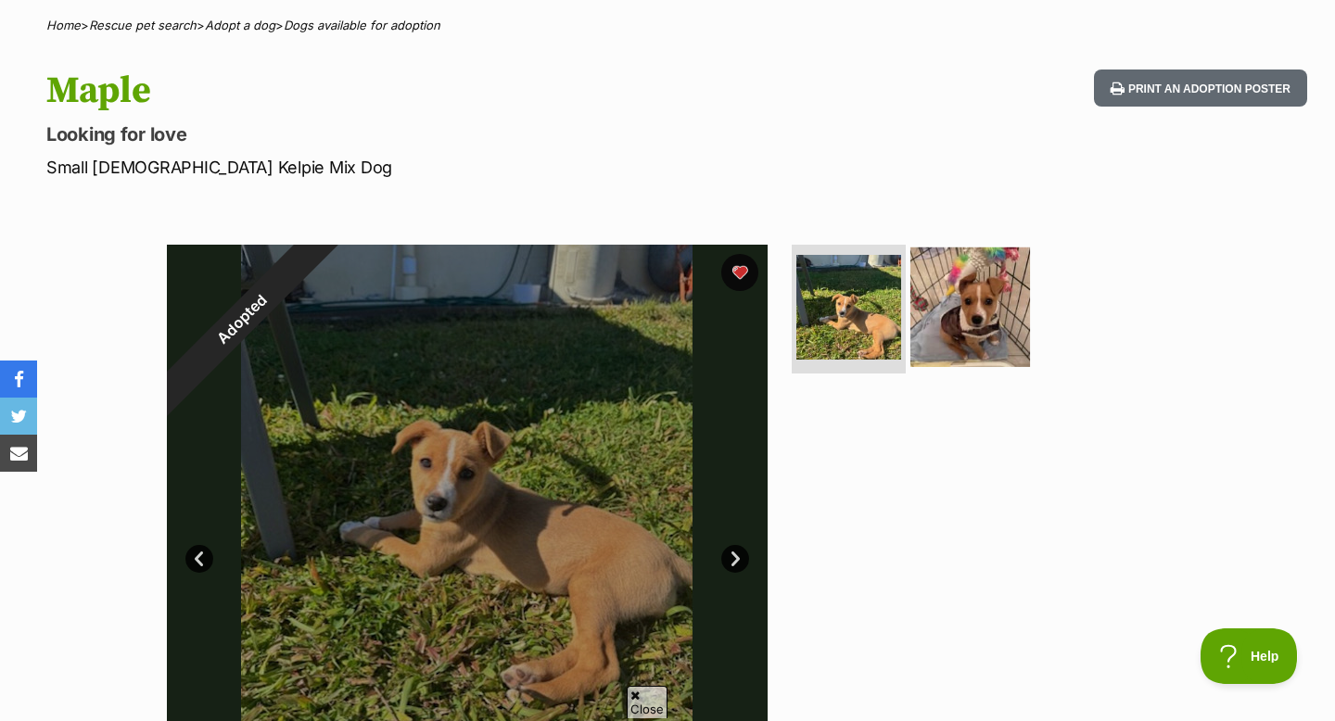
click at [930, 332] on img at bounding box center [970, 307] width 120 height 120
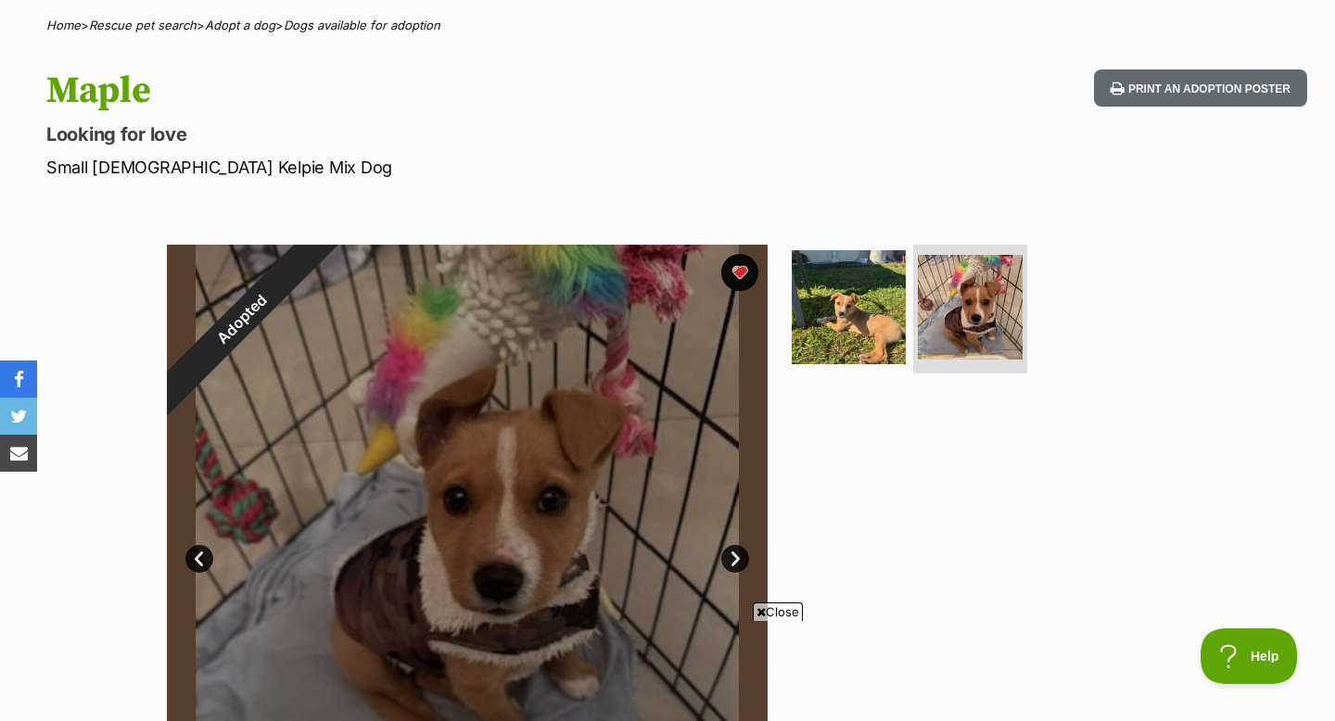
scroll to position [243, 0]
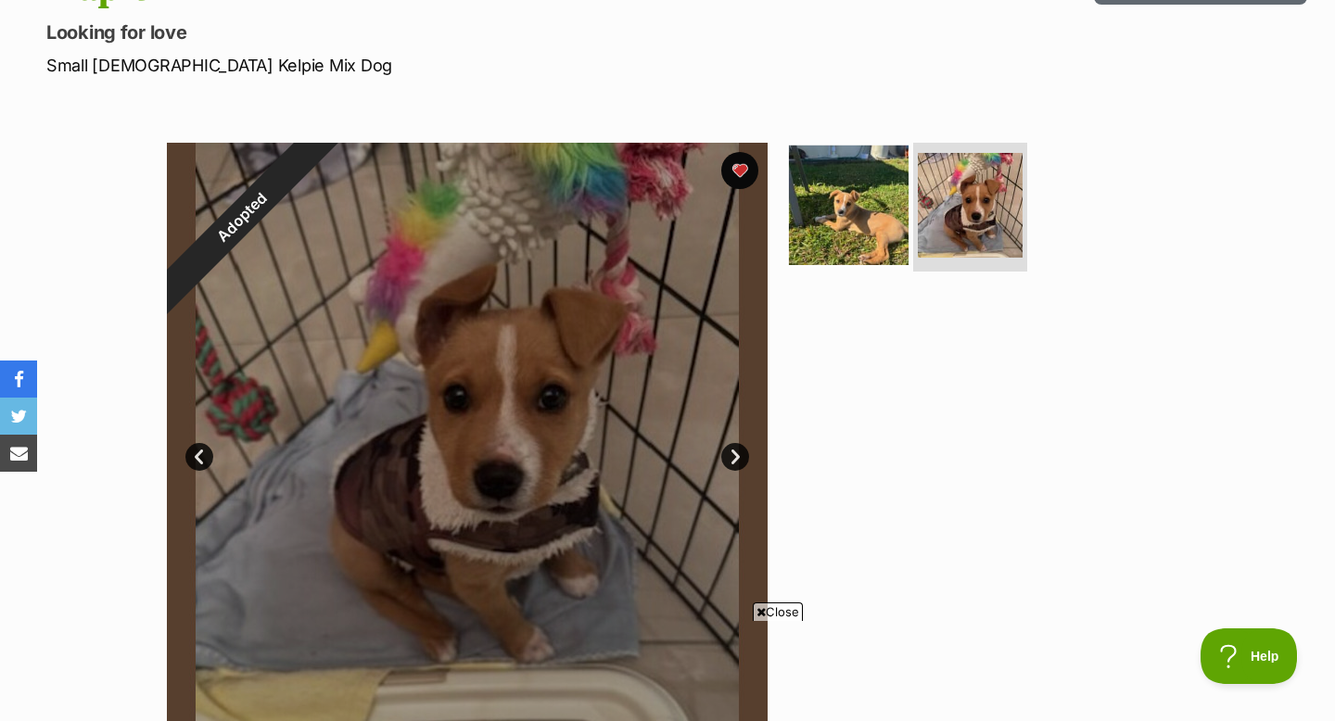
click at [813, 222] on img at bounding box center [849, 205] width 120 height 120
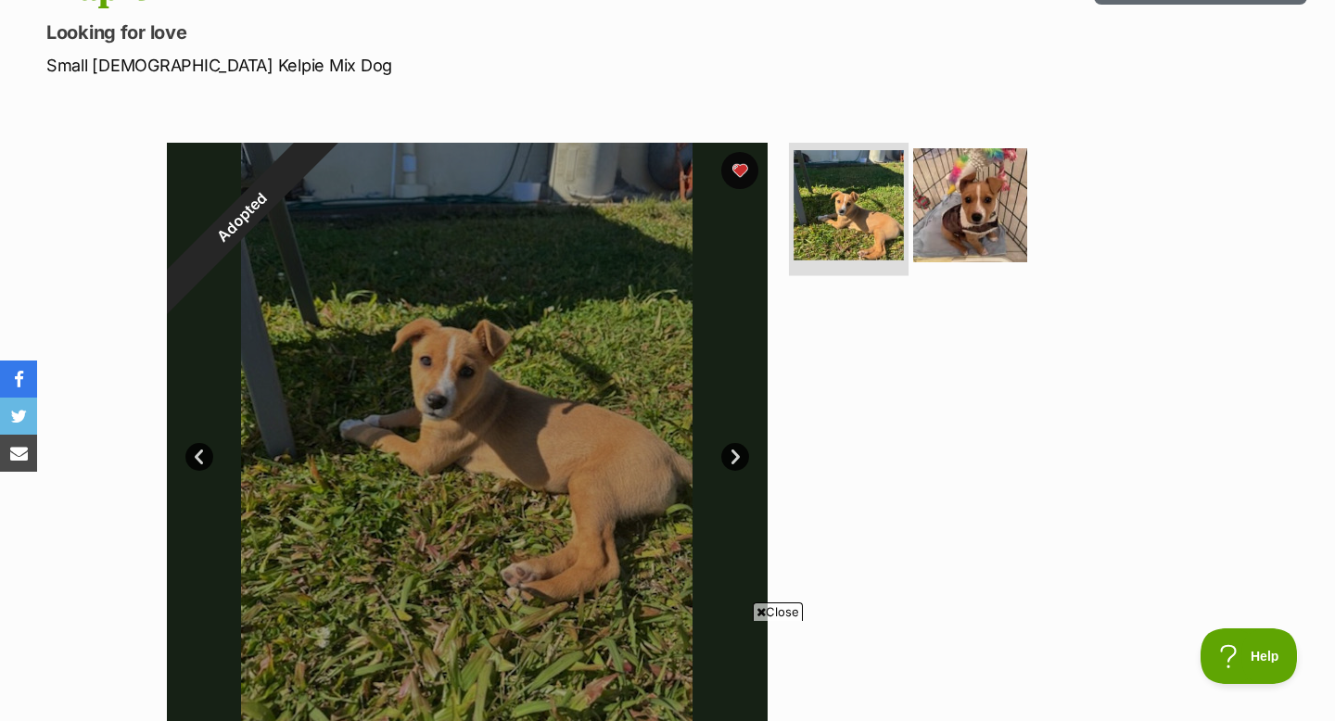
click at [905, 213] on li at bounding box center [849, 207] width 120 height 136
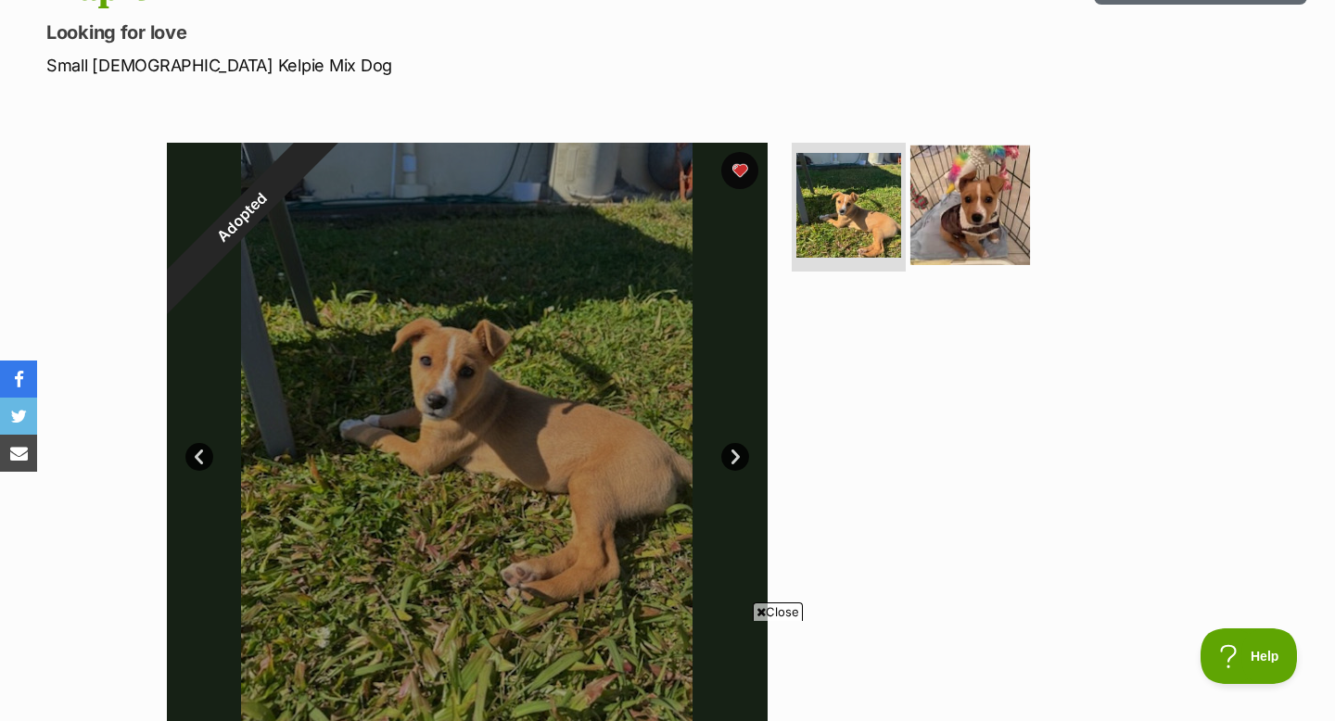
click at [931, 209] on img at bounding box center [970, 205] width 120 height 120
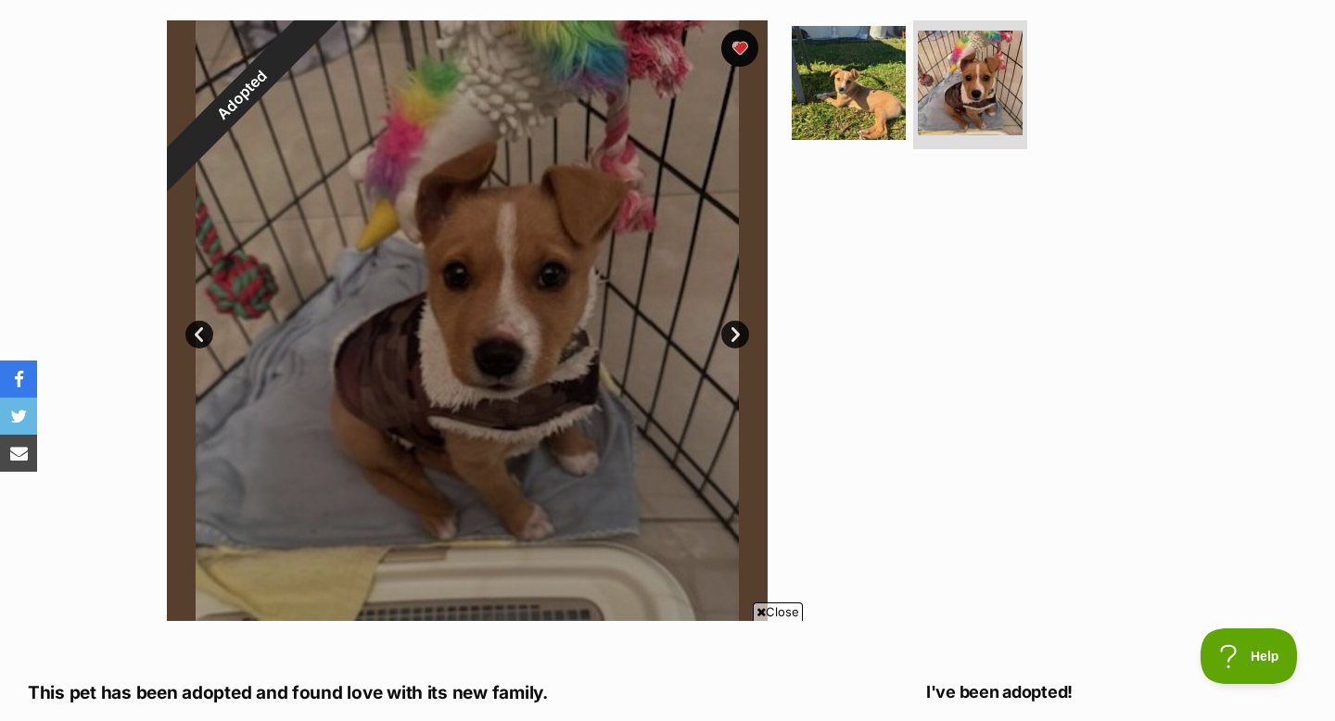
scroll to position [368, 0]
